Goal: Information Seeking & Learning: Learn about a topic

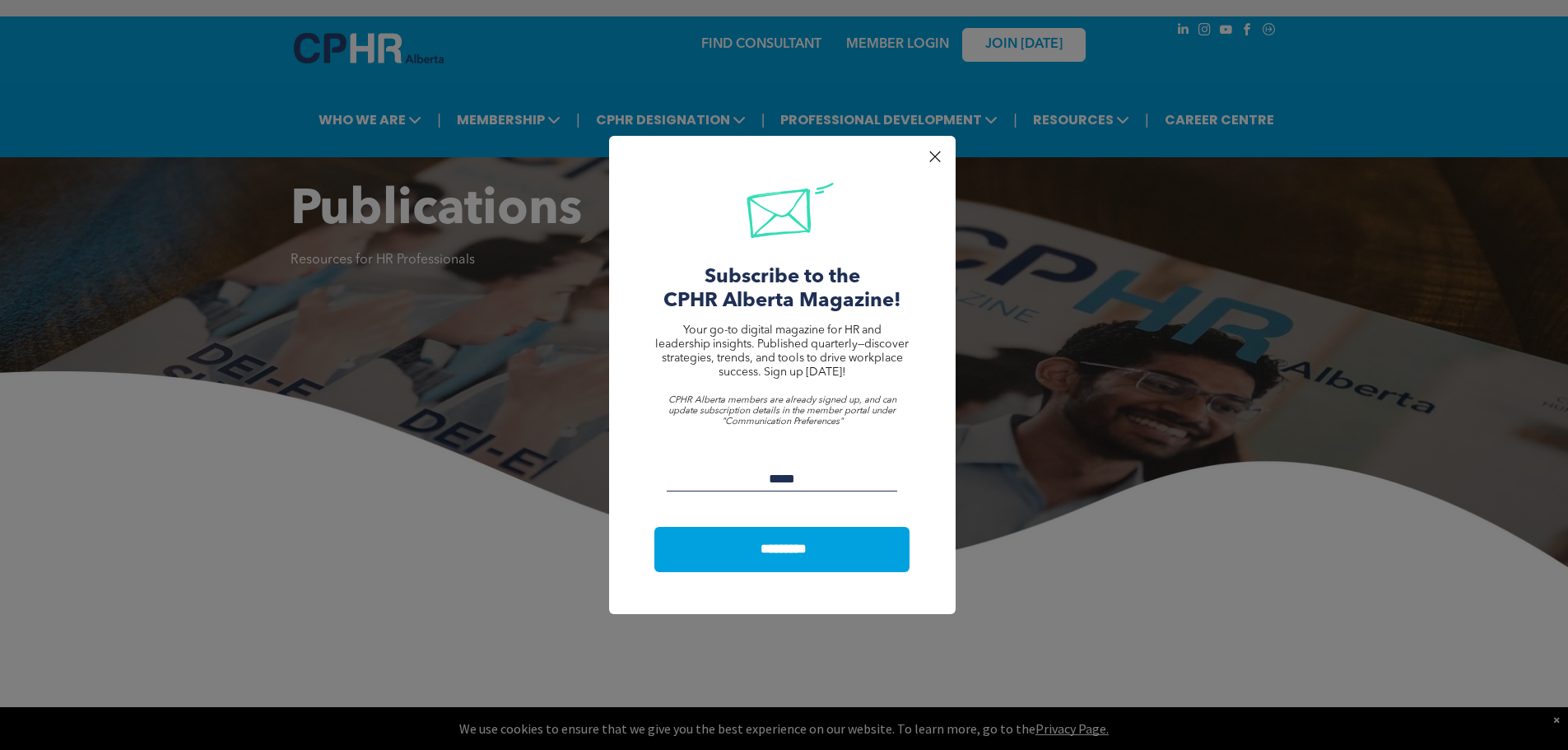
click at [925, 161] on div at bounding box center [934, 157] width 22 height 22
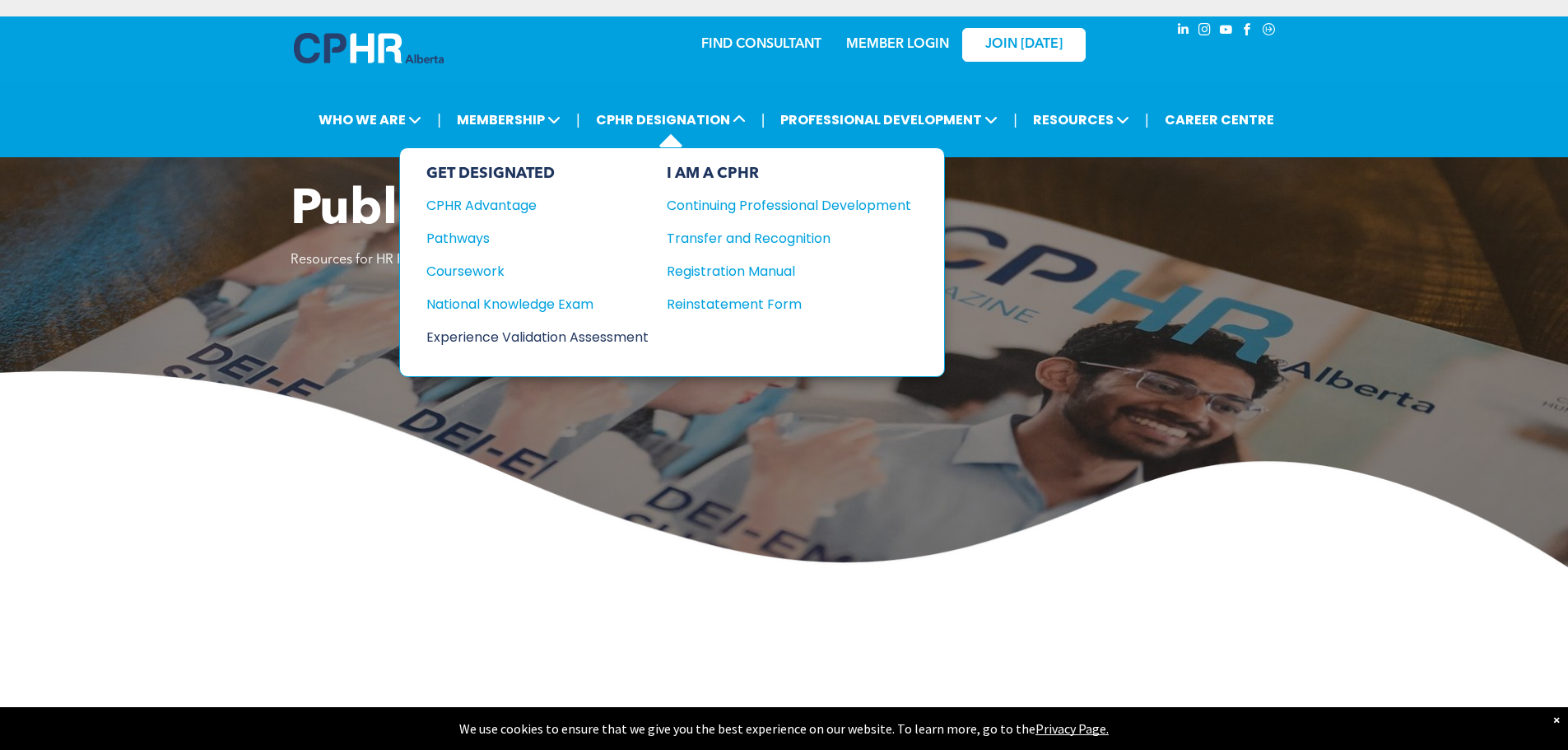
click at [459, 343] on div "Experience Validation Assessment" at bounding box center [526, 337] width 200 height 20
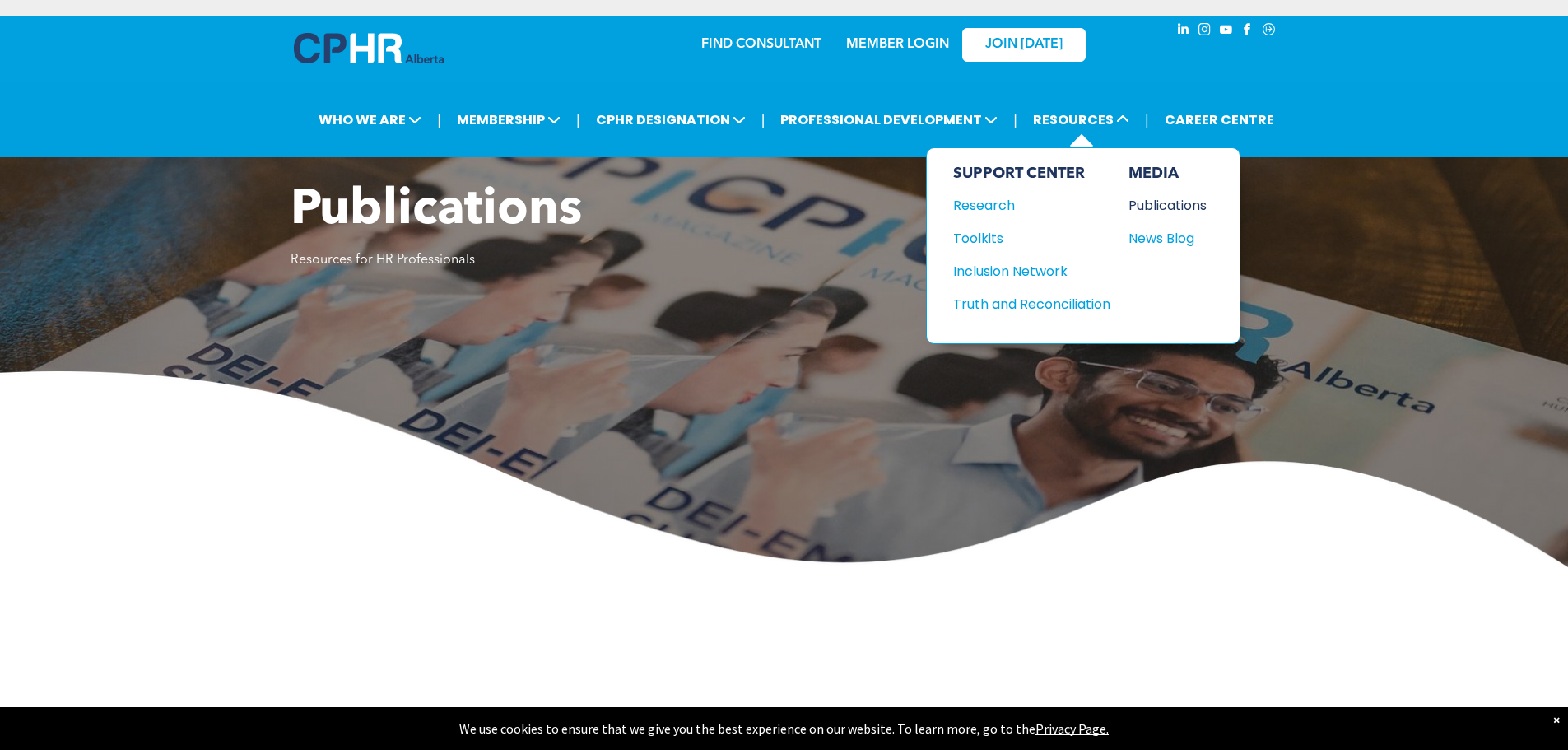
click at [1161, 210] on div "Publications" at bounding box center [1164, 205] width 71 height 20
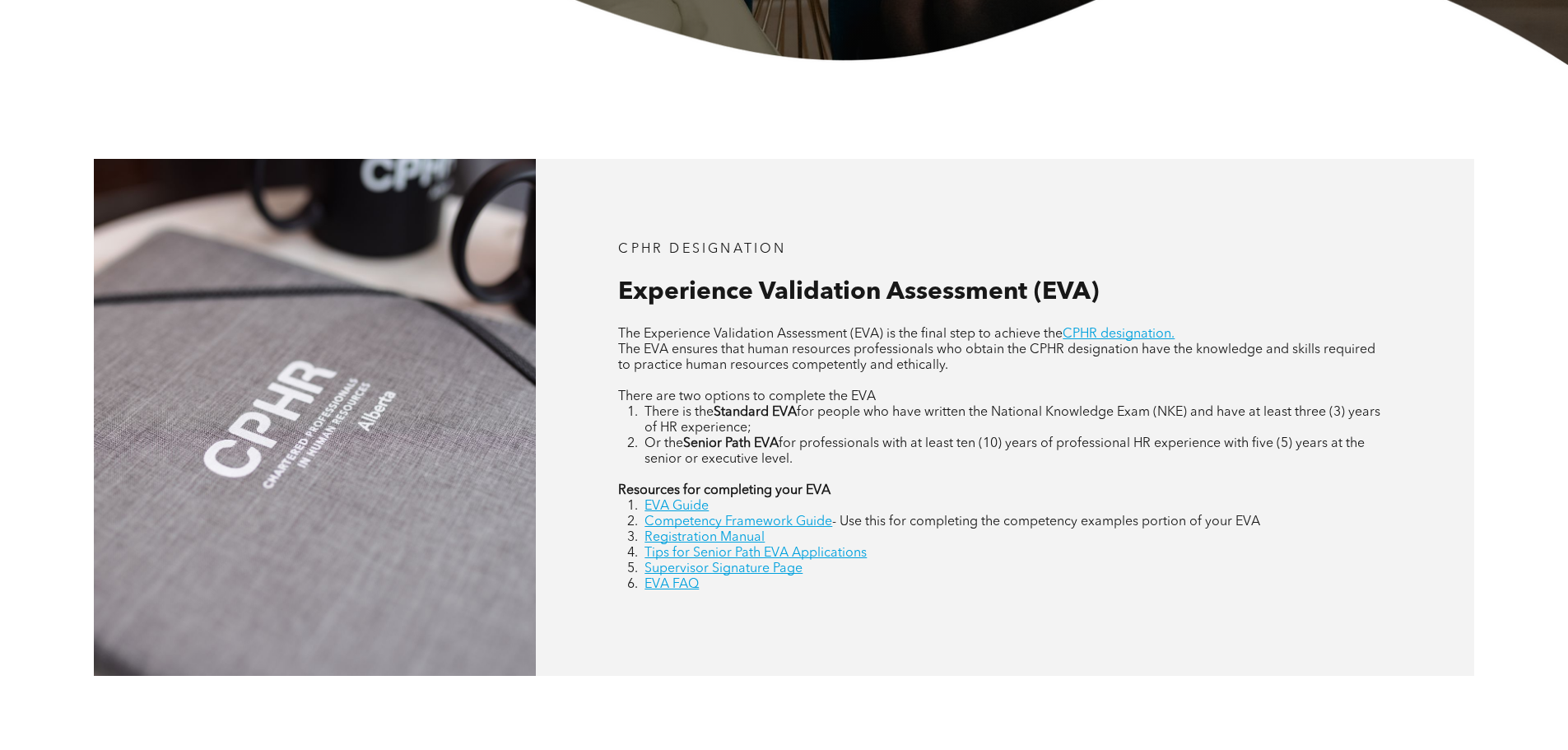
scroll to position [659, 0]
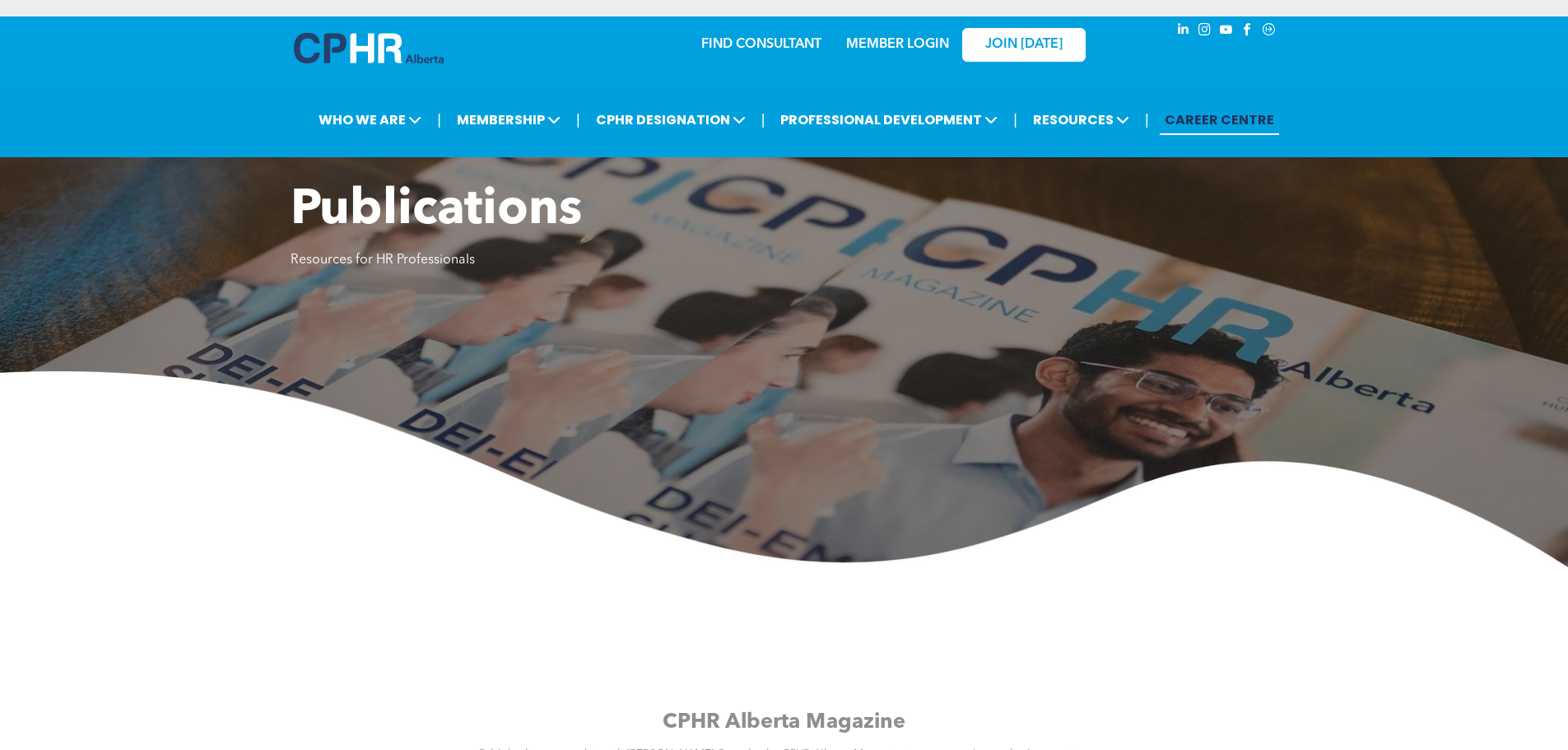
click at [1213, 116] on link "CAREER CENTRE" at bounding box center [1219, 119] width 119 height 30
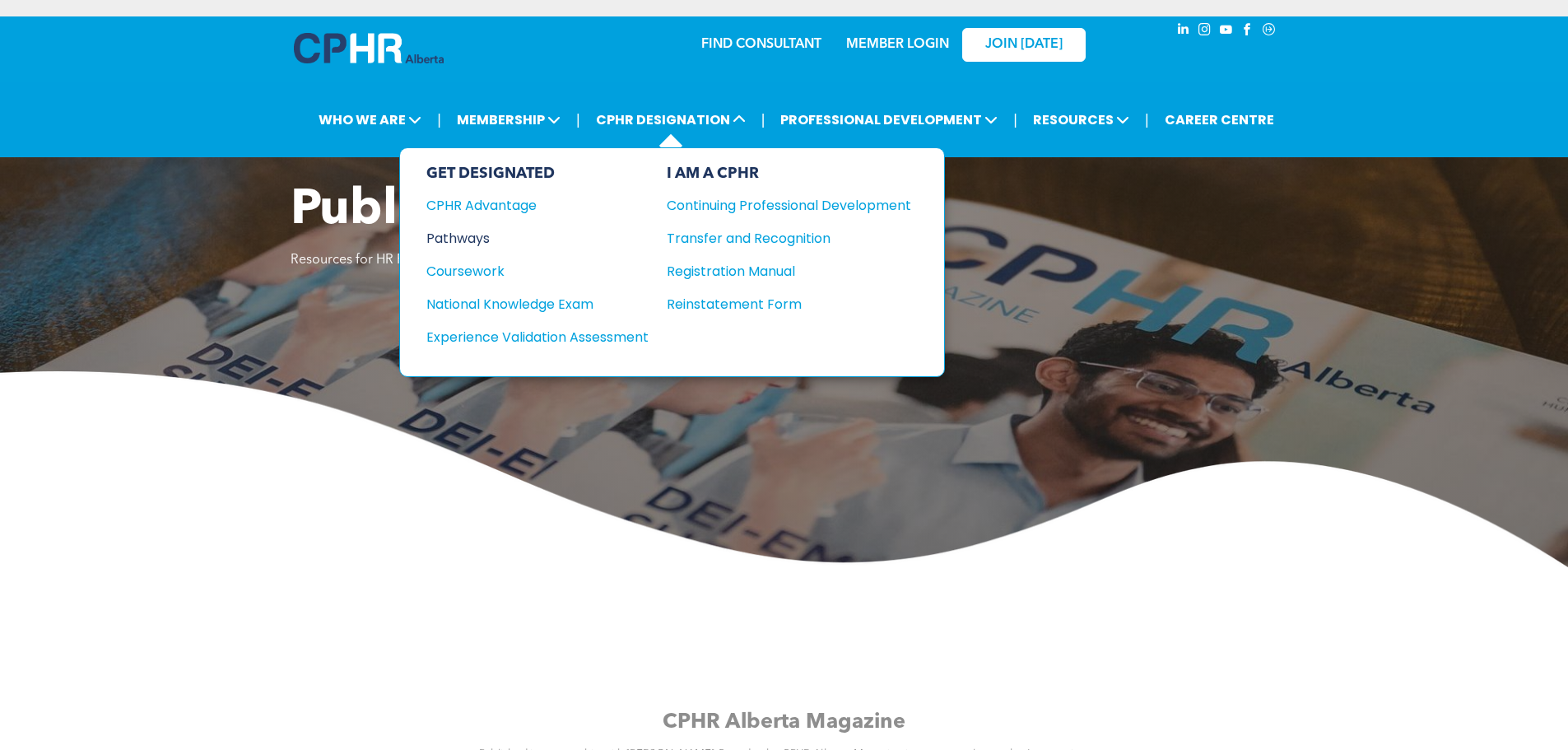
click at [466, 235] on div "Pathways" at bounding box center [526, 238] width 200 height 20
click at [477, 330] on div "Experience Validation Assessment" at bounding box center [526, 337] width 200 height 20
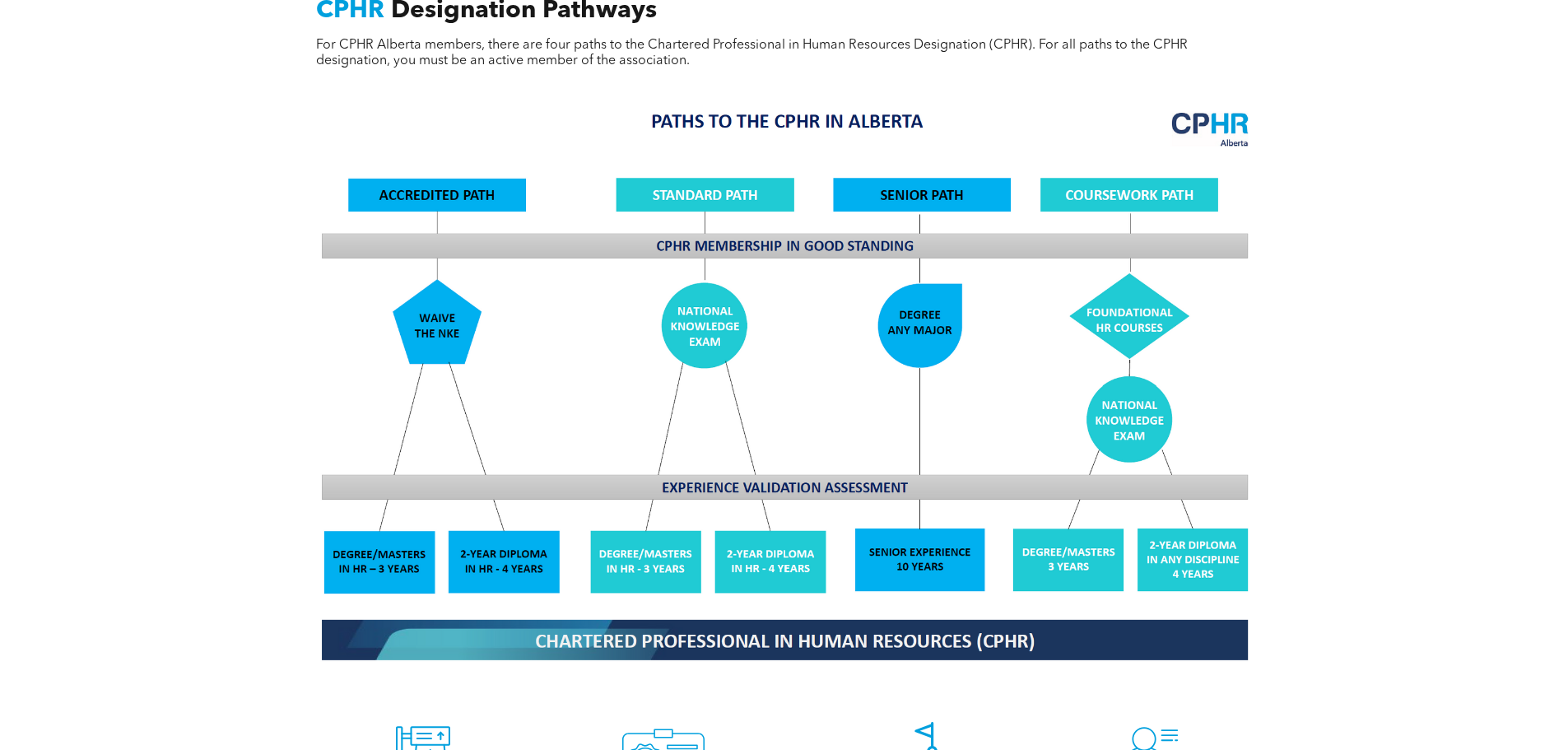
scroll to position [1565, 0]
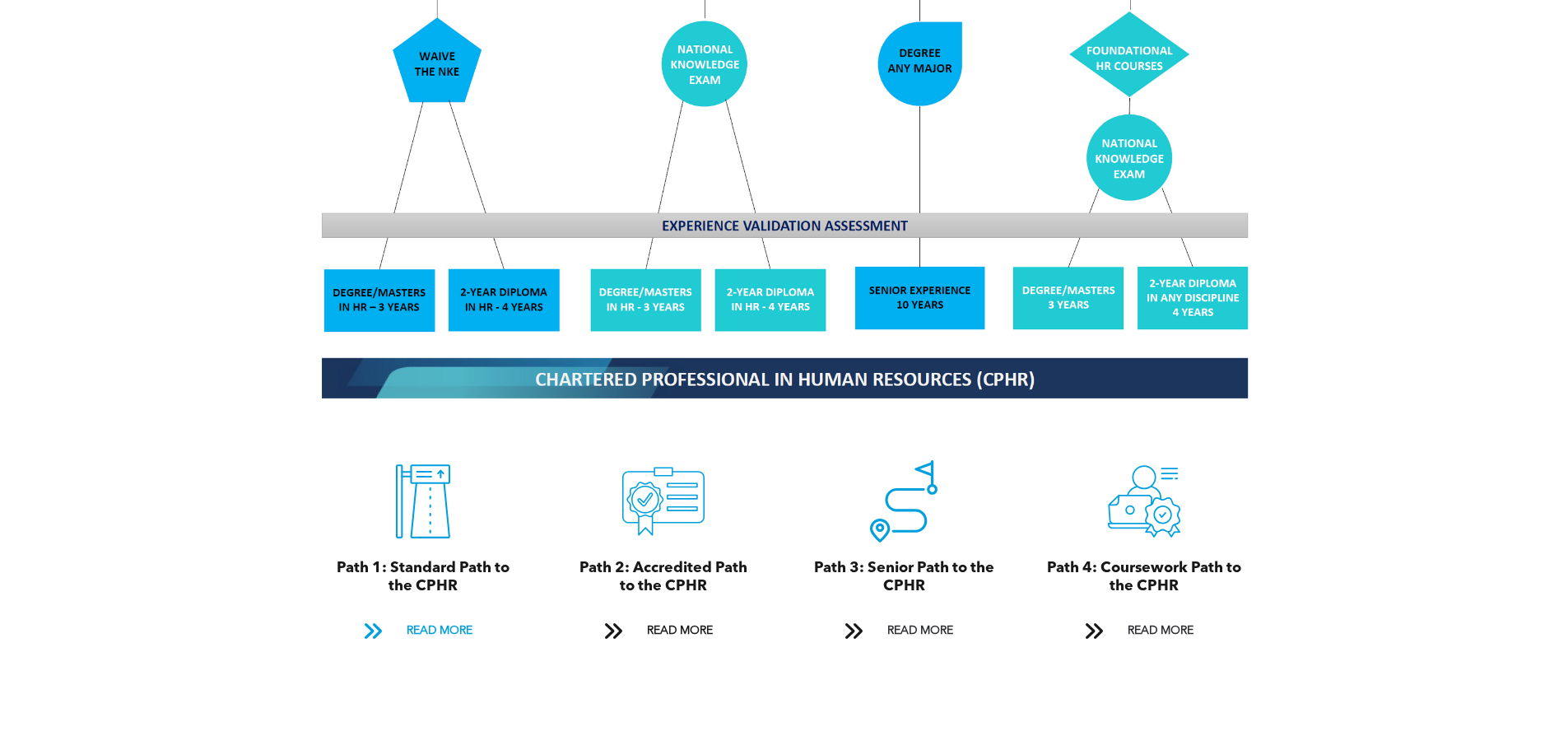
click at [436, 616] on span "READ MORE" at bounding box center [439, 631] width 78 height 30
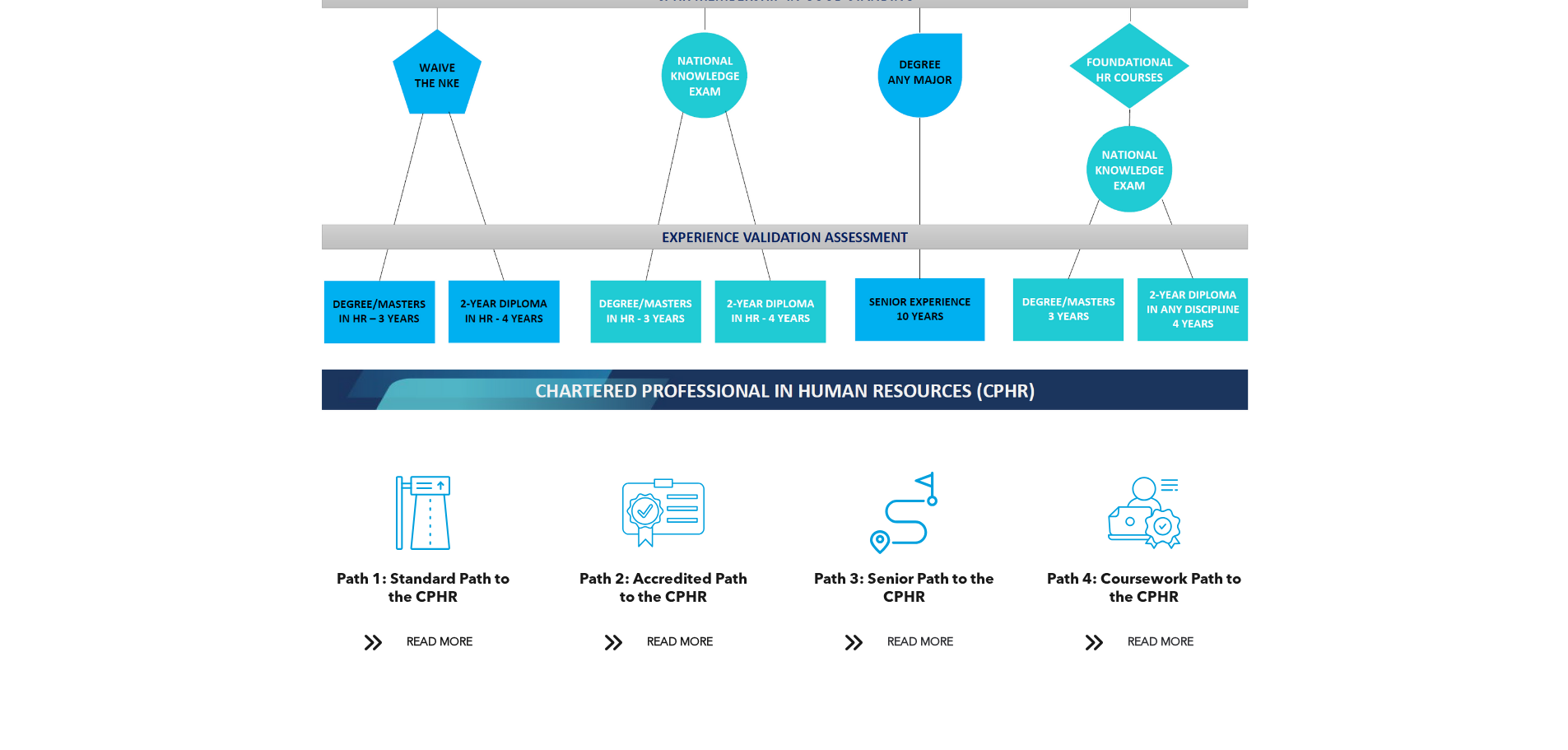
scroll to position [1551, 0]
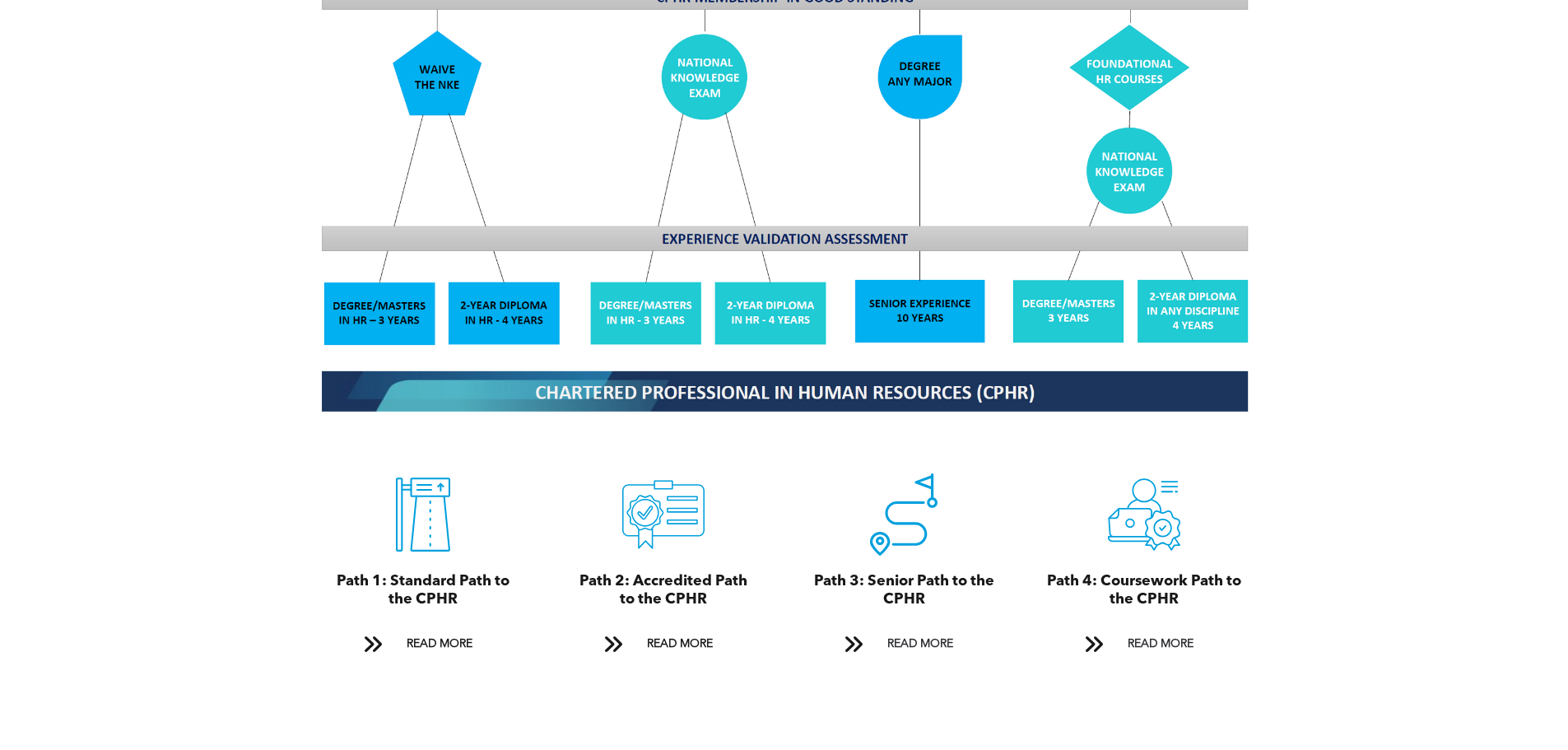
click at [805, 210] on img at bounding box center [784, 136] width 953 height 574
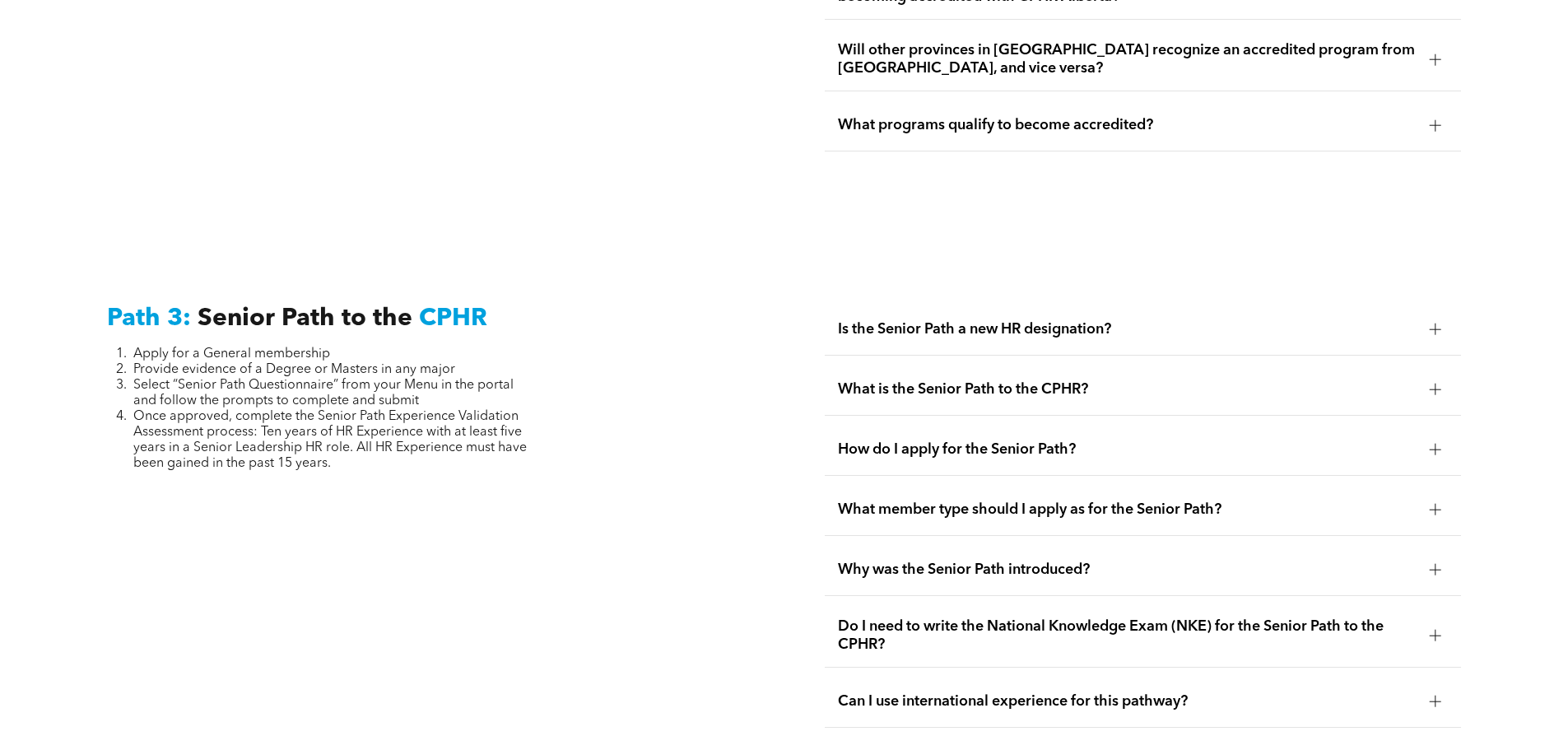
scroll to position [4105, 0]
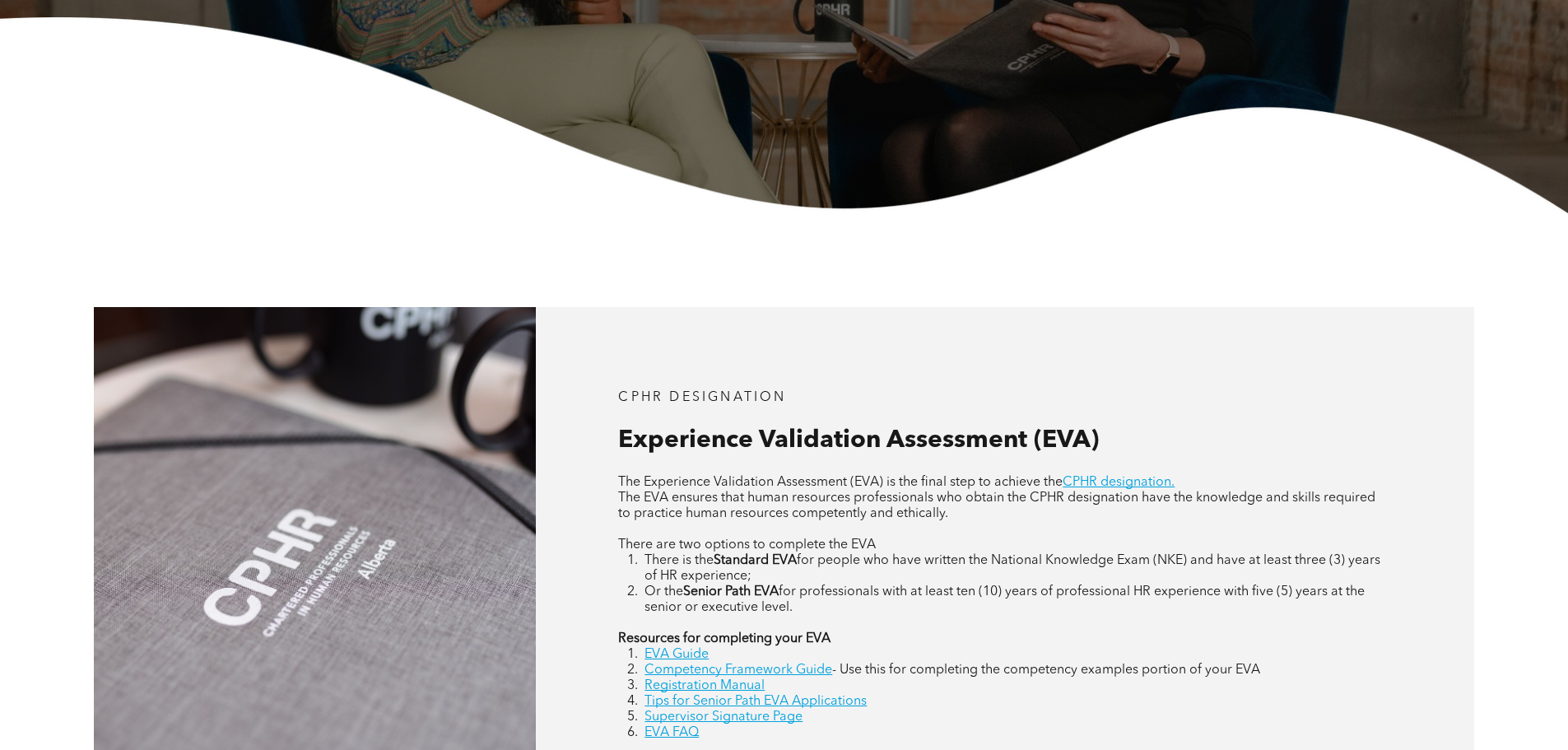
scroll to position [577, 0]
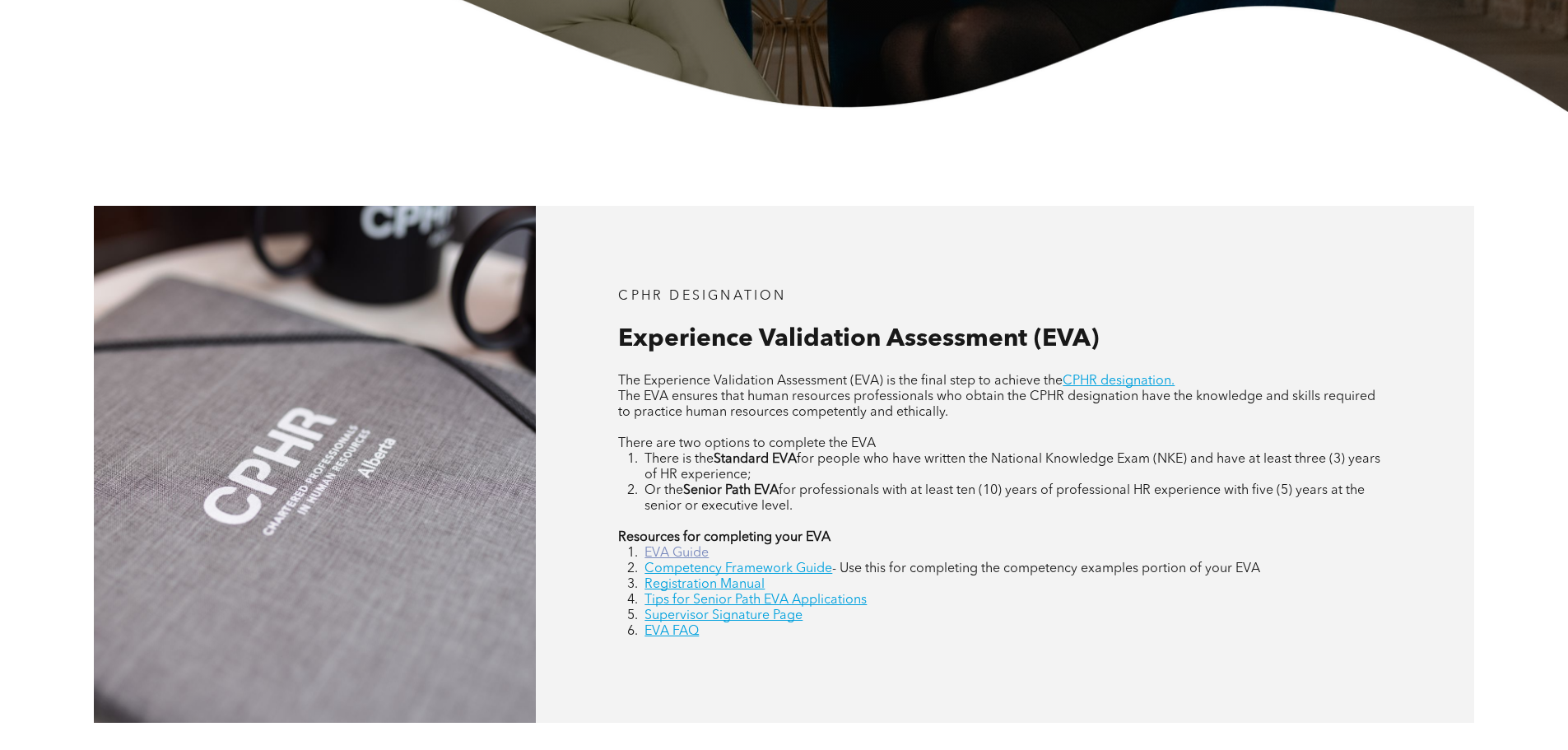
click at [685, 550] on link "EVA Guide" at bounding box center [676, 553] width 65 height 13
click at [717, 579] on link "Registration Manual" at bounding box center [704, 585] width 120 height 13
click at [667, 634] on link "EVA FAQ" at bounding box center [671, 631] width 54 height 13
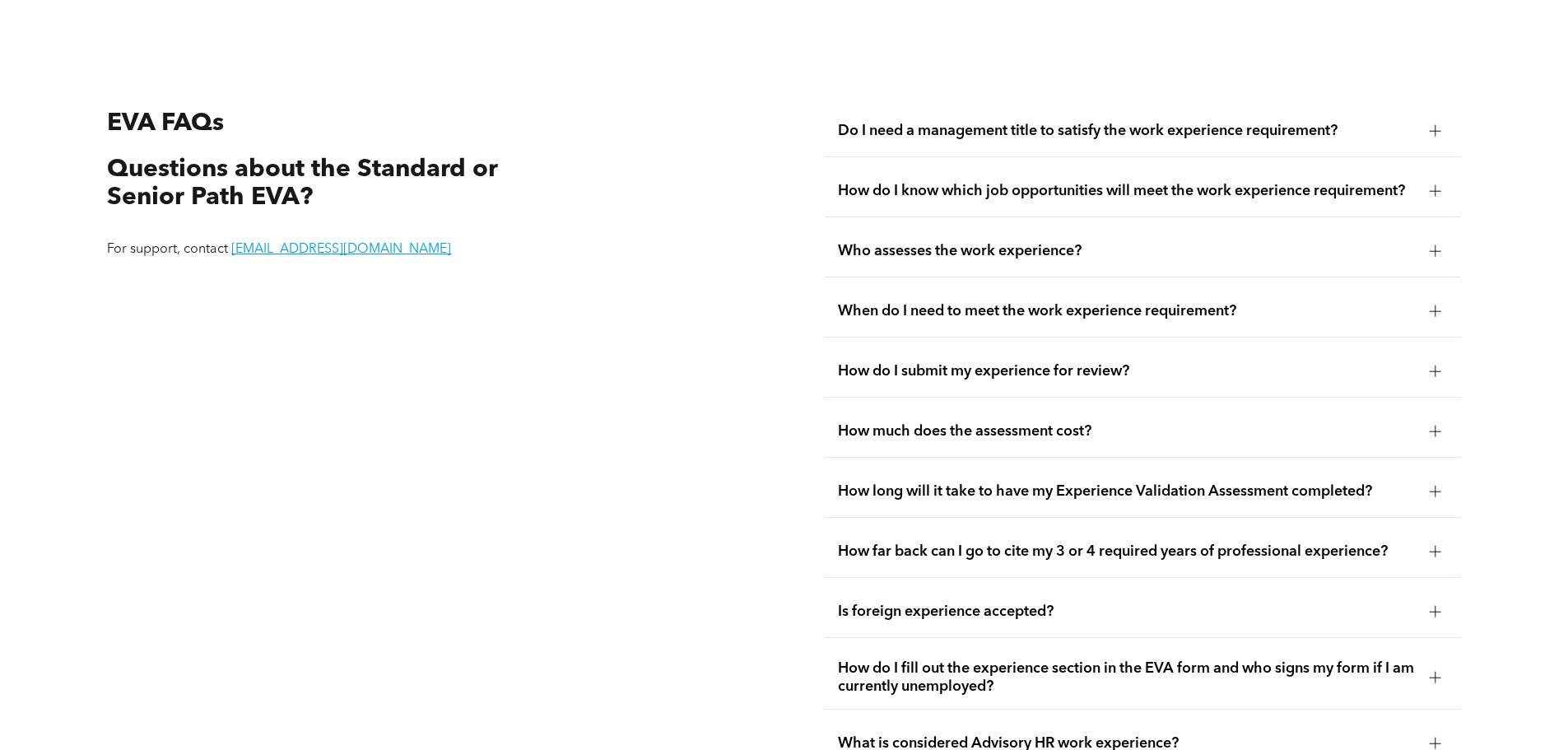
scroll to position [3100, 0]
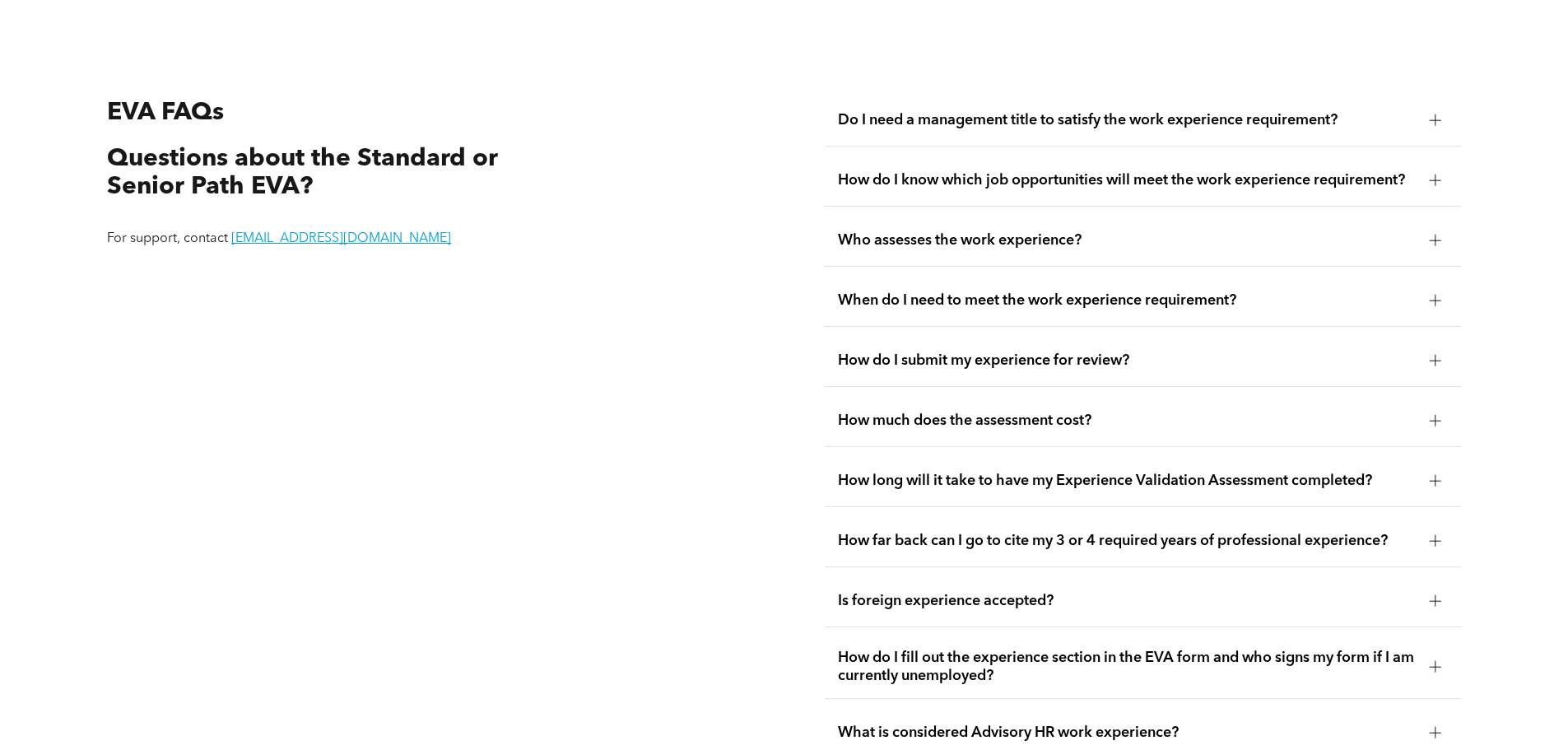
click at [1437, 110] on div at bounding box center [1435, 120] width 25 height 25
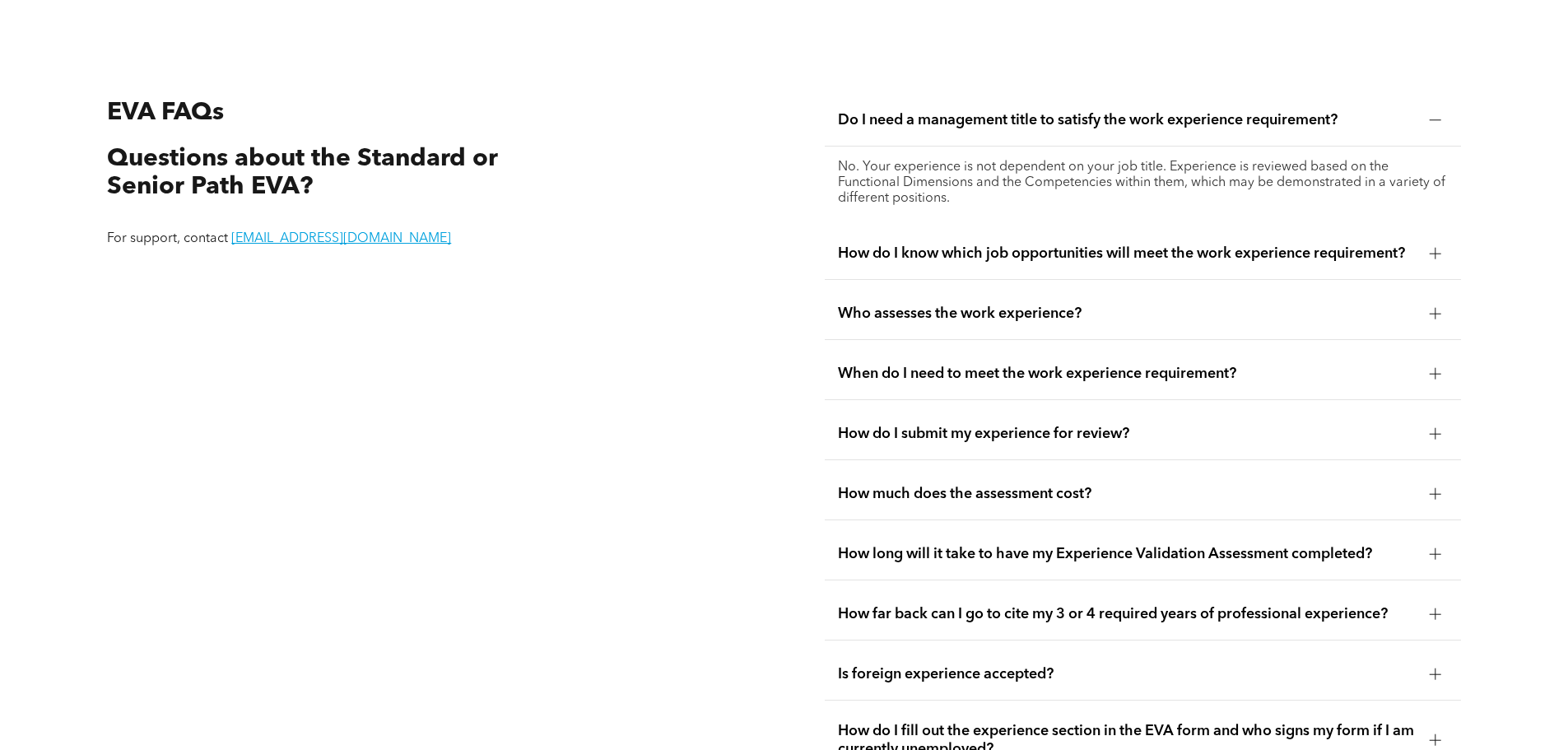
click at [1434, 248] on div at bounding box center [1435, 253] width 11 height 11
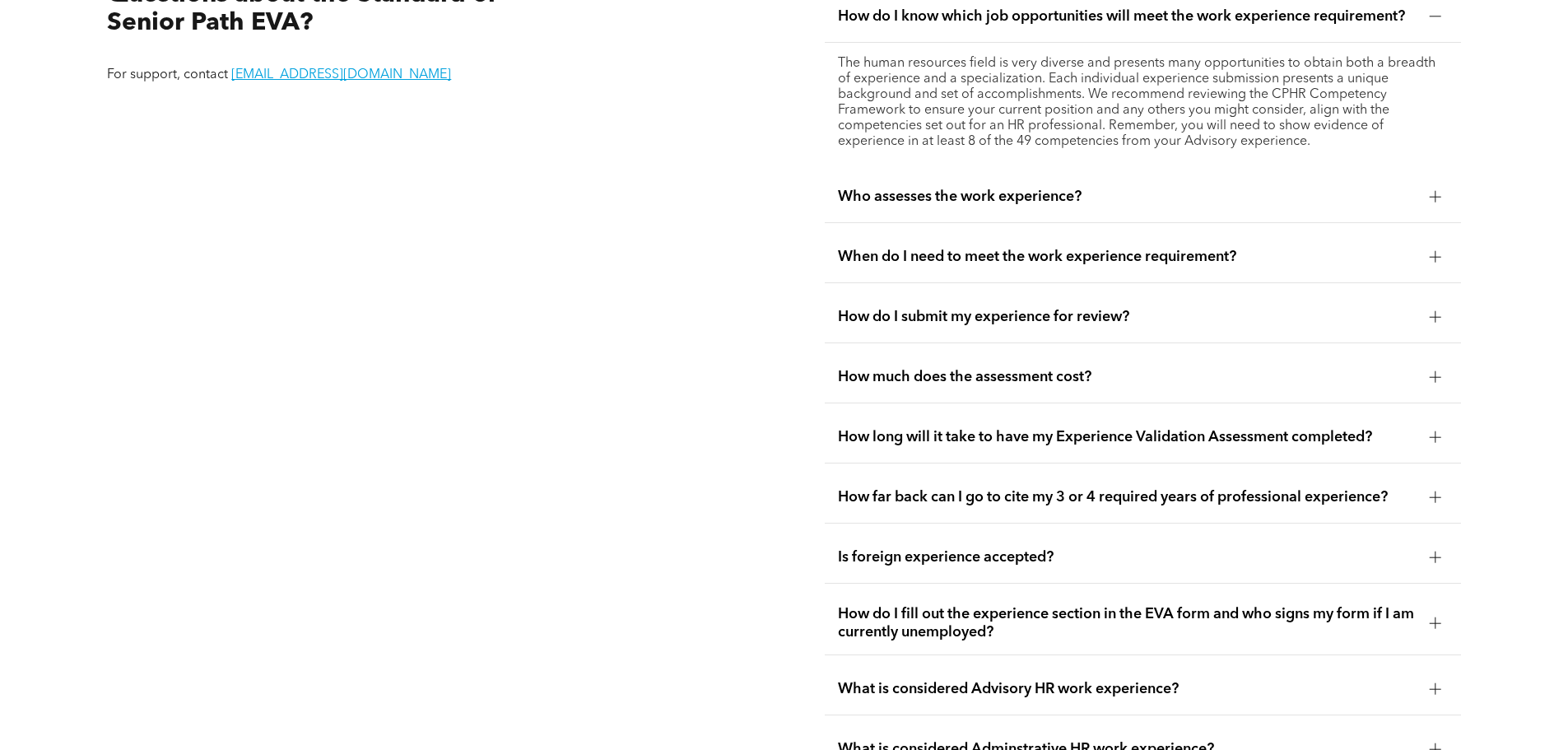
scroll to position [3264, 0]
click at [1442, 184] on div at bounding box center [1435, 196] width 25 height 25
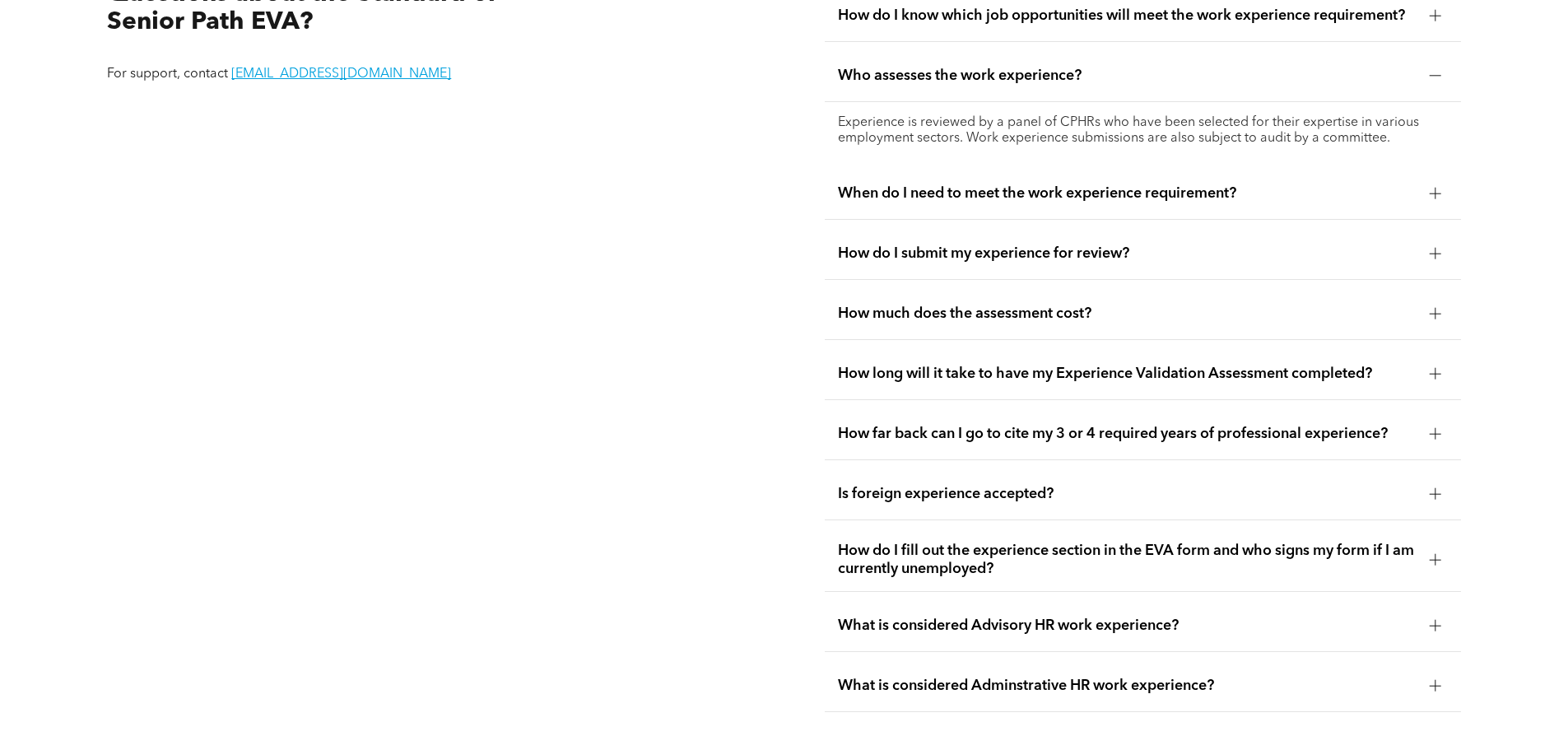
click at [1430, 188] on div at bounding box center [1435, 193] width 11 height 11
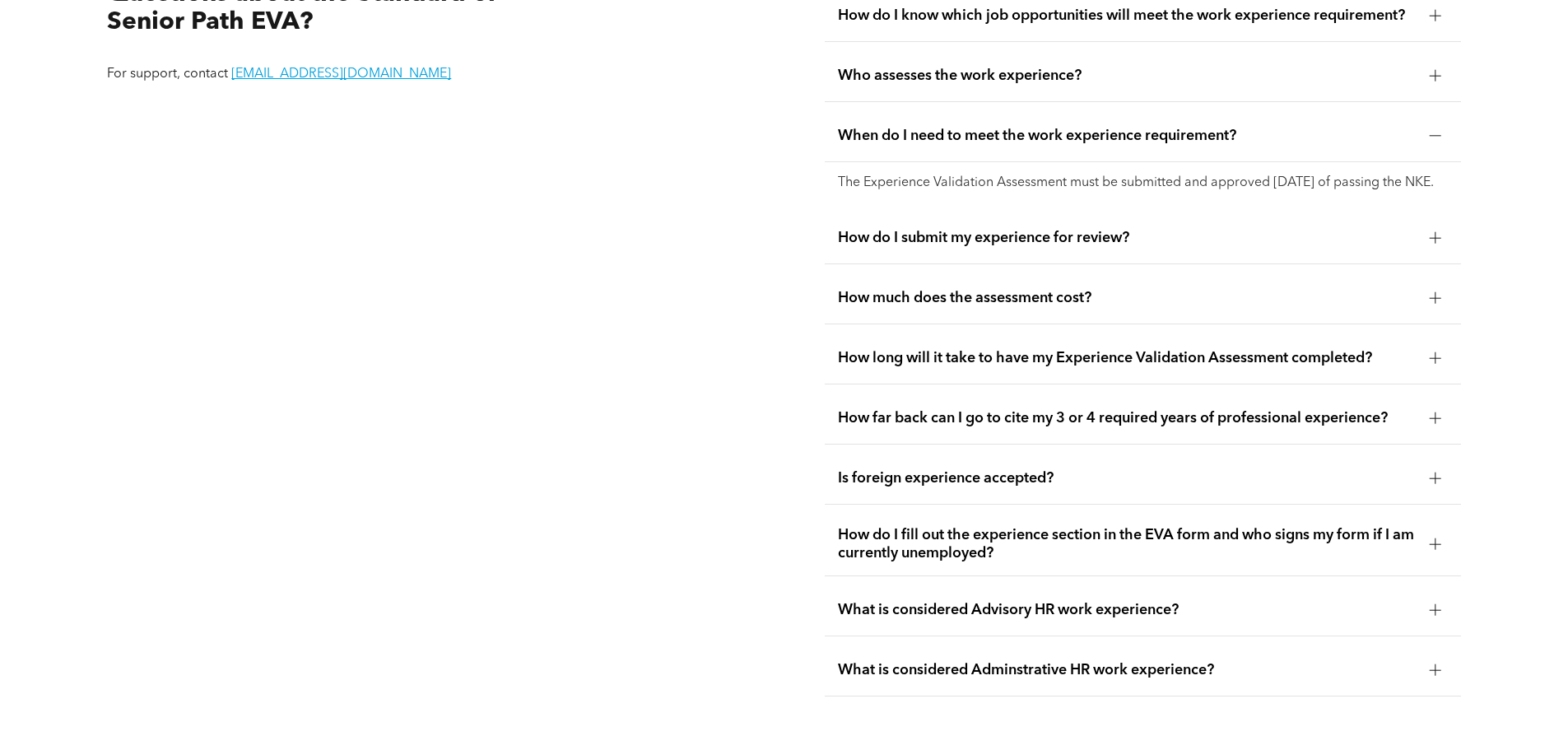
click at [1430, 233] on div at bounding box center [1435, 238] width 11 height 11
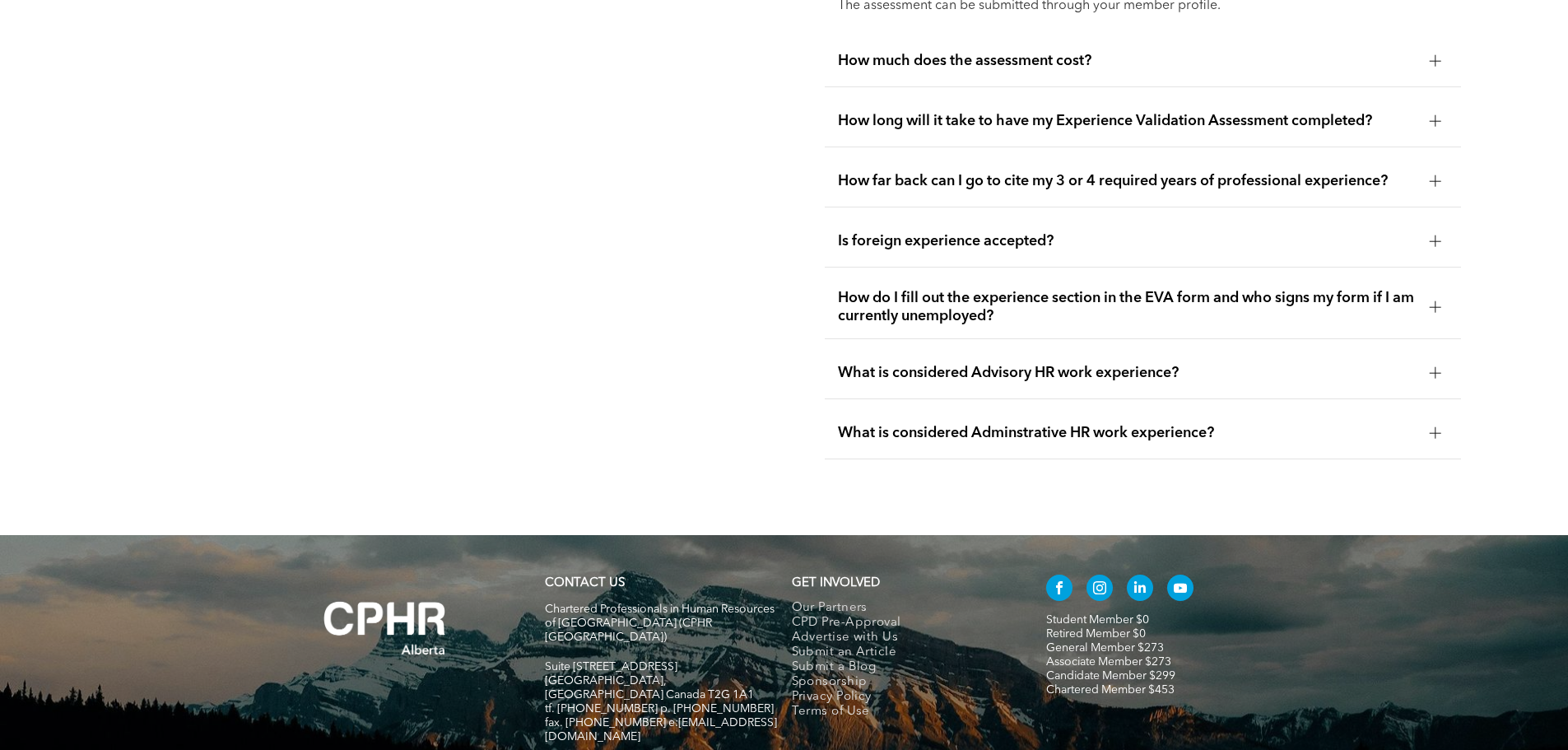
scroll to position [3512, 0]
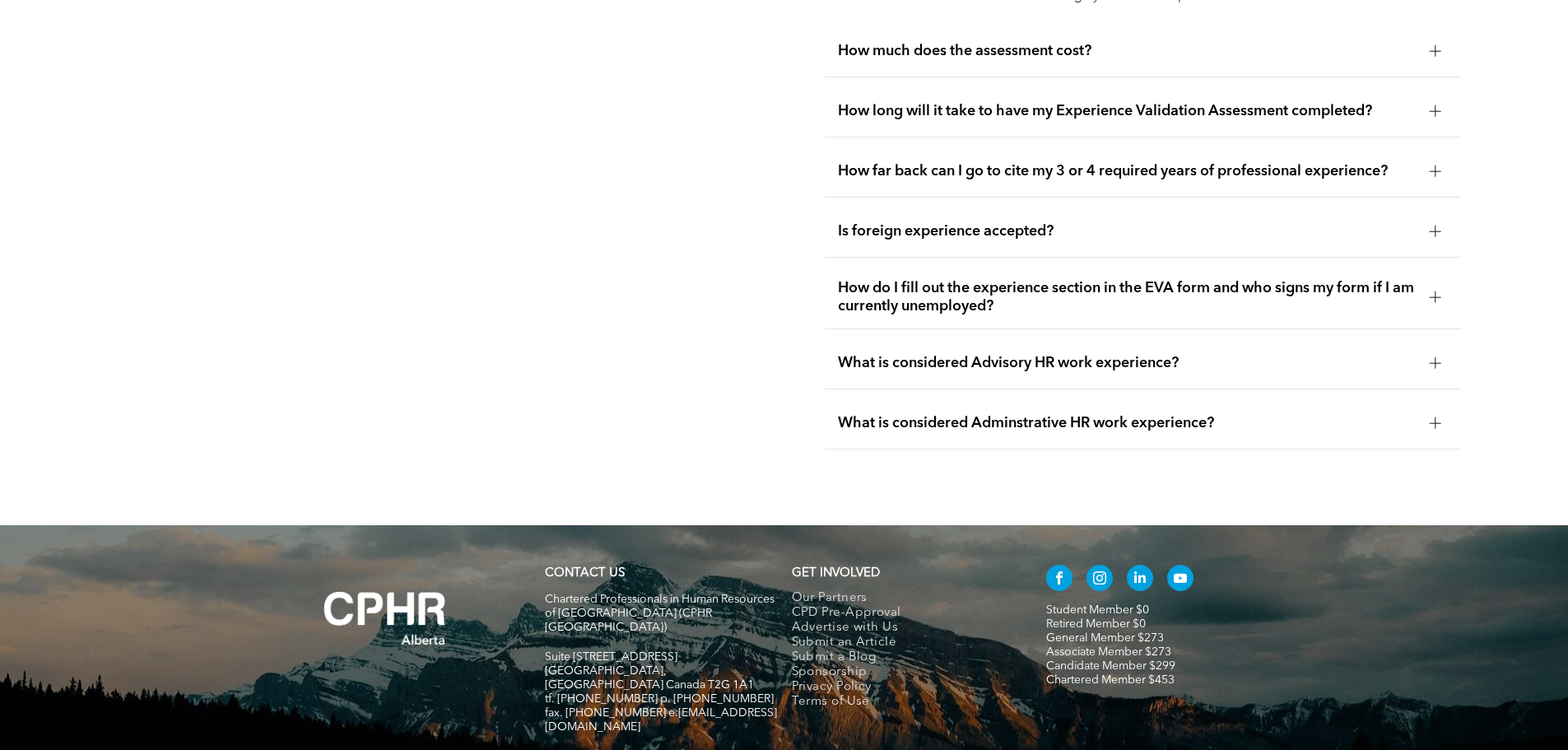
click at [680, 429] on div "EVA FAQs Questions about the Standard or Senior Path EVA? For support, contact …" at bounding box center [425, 66] width 663 height 793
